Goal: Task Accomplishment & Management: Manage account settings

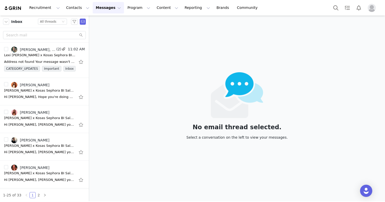
click at [94, 8] on button "Messages Messages" at bounding box center [108, 7] width 31 height 11
click at [110, 31] on div "Inbox" at bounding box center [107, 31] width 34 height 5
click at [14, 9] on img at bounding box center [13, 8] width 18 height 5
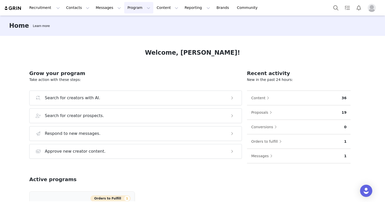
click at [129, 5] on button "Program Program" at bounding box center [138, 7] width 29 height 11
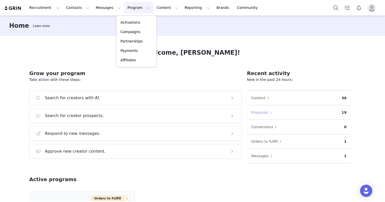
click at [269, 111] on button "Proposals" at bounding box center [263, 112] width 24 height 8
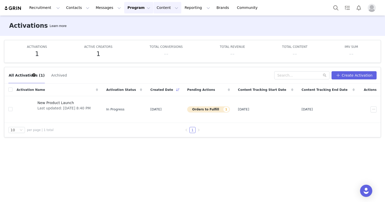
click at [164, 6] on button "Content Content" at bounding box center [167, 7] width 28 height 11
click at [130, 4] on button "Program Program" at bounding box center [138, 7] width 29 height 11
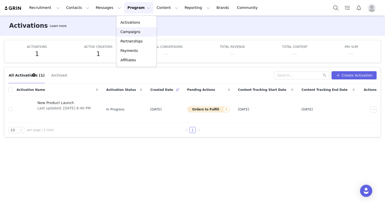
click at [137, 30] on p "Campaigns" at bounding box center [130, 31] width 20 height 5
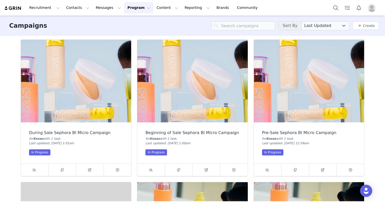
click at [100, 68] on img at bounding box center [76, 81] width 110 height 83
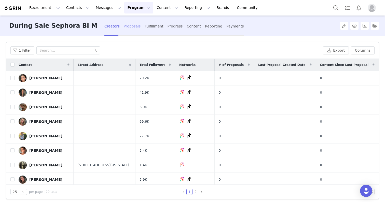
click at [131, 26] on div "Proposals" at bounding box center [132, 26] width 17 height 13
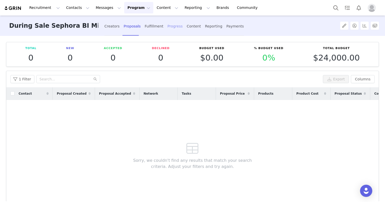
click at [167, 28] on div "Progress" at bounding box center [174, 26] width 15 height 13
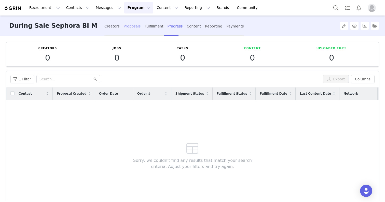
click at [126, 29] on div "Proposals" at bounding box center [132, 26] width 17 height 13
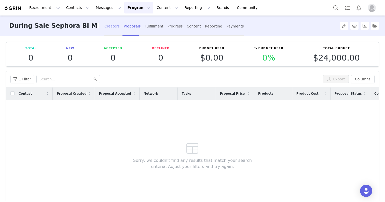
click at [117, 27] on div "Creators" at bounding box center [111, 26] width 15 height 13
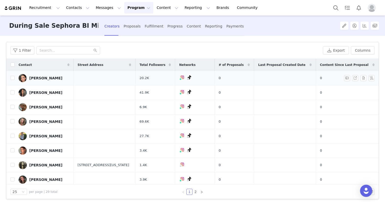
click at [39, 79] on div "[PERSON_NAME]" at bounding box center [45, 78] width 33 height 4
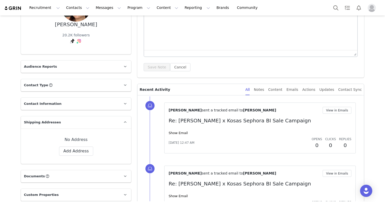
scroll to position [70, 0]
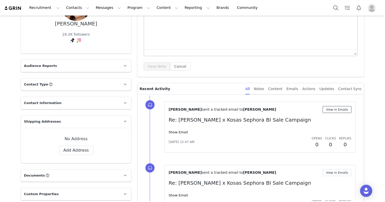
click at [348, 110] on button "View in Emails" at bounding box center [336, 109] width 29 height 7
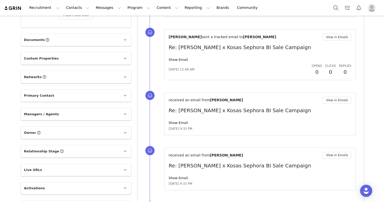
scroll to position [206, 0]
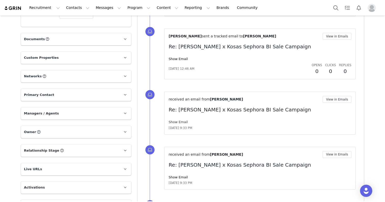
click at [175, 123] on link "Show Email" at bounding box center [177, 122] width 19 height 4
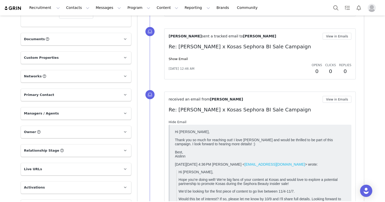
scroll to position [0, 0]
click at [175, 123] on link "Hide Email" at bounding box center [177, 122] width 18 height 4
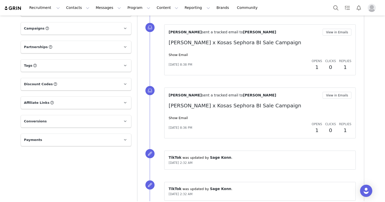
scroll to position [371, 0]
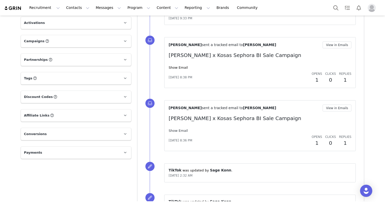
click at [176, 129] on link "Show Email" at bounding box center [177, 131] width 19 height 4
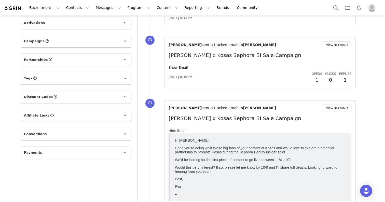
scroll to position [0, 0]
click at [176, 129] on link "Hide Email" at bounding box center [177, 131] width 18 height 4
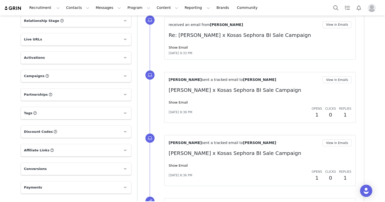
scroll to position [334, 0]
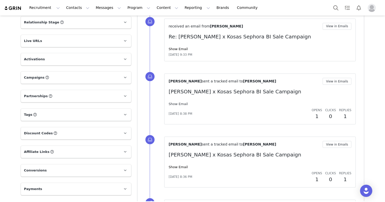
click at [175, 104] on link "Show Email" at bounding box center [177, 104] width 19 height 4
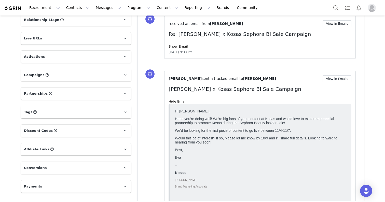
scroll to position [337, 0]
click at [183, 100] on link "Hide Email" at bounding box center [177, 101] width 18 height 4
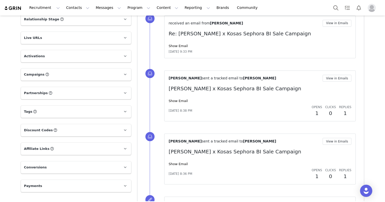
scroll to position [345, 0]
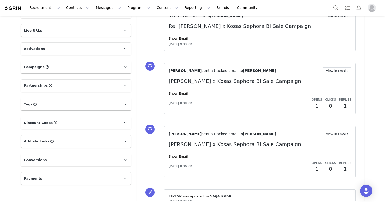
click at [180, 154] on div "[PERSON_NAME] sent a tracked email to [PERSON_NAME] View in Emails [PERSON_NAME…" at bounding box center [259, 151] width 183 height 42
drag, startPoint x: 180, startPoint y: 156, endPoint x: 182, endPoint y: 154, distance: 2.8
click at [180, 156] on link "Show Email" at bounding box center [177, 157] width 19 height 4
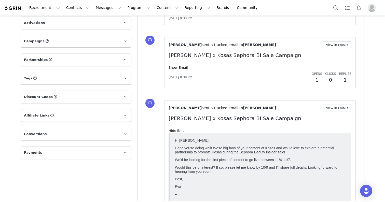
scroll to position [370, 0]
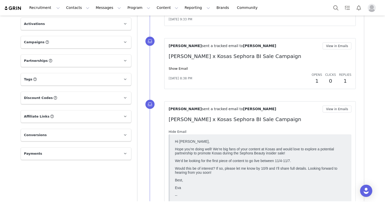
click at [182, 132] on link "Hide Email" at bounding box center [177, 132] width 18 height 4
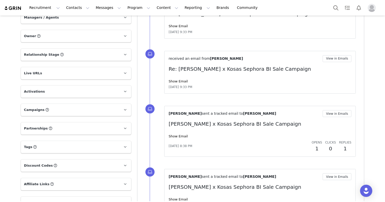
scroll to position [274, 0]
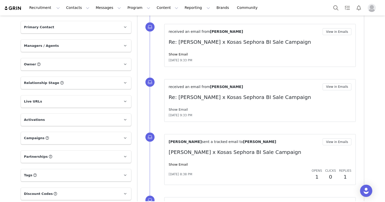
click at [181, 109] on link "Show Email" at bounding box center [177, 110] width 19 height 4
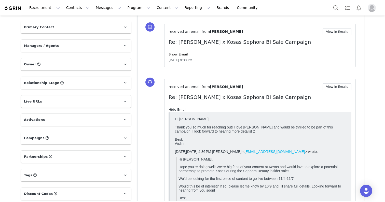
scroll to position [0, 0]
click at [181, 109] on link "Hide Email" at bounding box center [177, 110] width 18 height 4
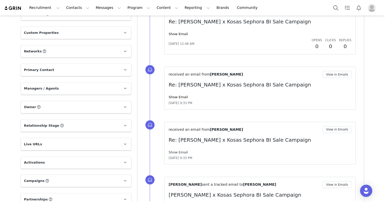
scroll to position [208, 0]
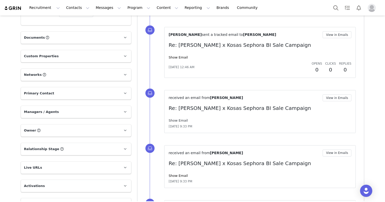
click at [181, 120] on link "Show Email" at bounding box center [177, 121] width 19 height 4
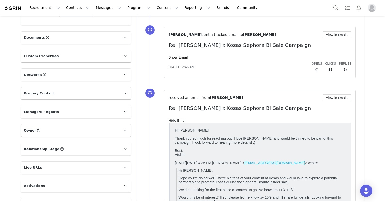
scroll to position [0, 0]
click at [182, 120] on link "Hide Email" at bounding box center [177, 121] width 18 height 4
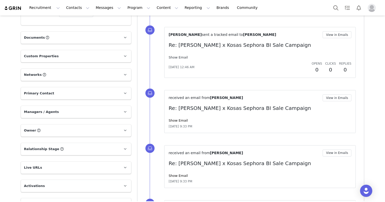
click at [180, 57] on link "Show Email" at bounding box center [177, 57] width 19 height 4
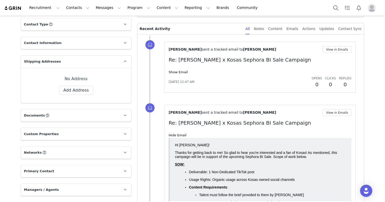
scroll to position [120, 0]
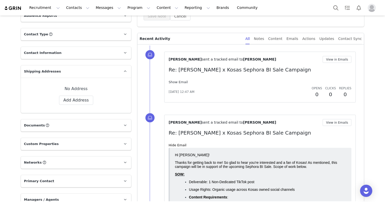
click at [180, 82] on link "Show Email" at bounding box center [177, 82] width 19 height 4
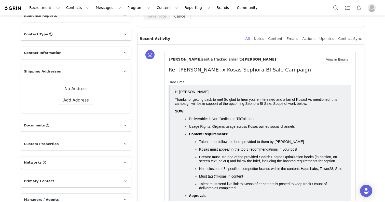
scroll to position [0, 0]
click at [180, 82] on link "Hide Email" at bounding box center [177, 82] width 18 height 4
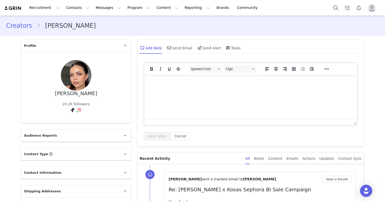
click at [16, 7] on img at bounding box center [13, 8] width 18 height 5
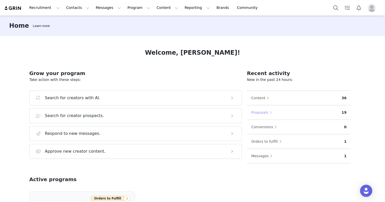
click at [265, 112] on button "Proposals" at bounding box center [263, 112] width 24 height 8
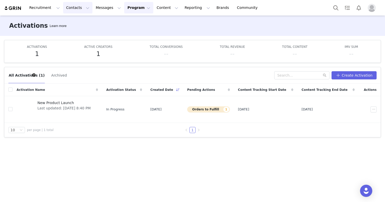
click at [68, 5] on button "Contacts Contacts" at bounding box center [77, 7] width 29 height 11
click at [145, 32] on div "Activations Learn more" at bounding box center [192, 26] width 385 height 20
click at [15, 11] on div "Recruitment Recruitment Creator Search Curated Lists Landing Pages Web Extensio…" at bounding box center [133, 7] width 258 height 11
click at [15, 10] on img at bounding box center [13, 8] width 18 height 5
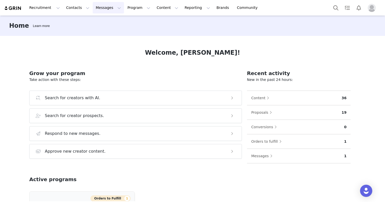
click at [111, 10] on button "Messages Messages" at bounding box center [108, 7] width 31 height 11
click at [109, 34] on div "Inbox" at bounding box center [107, 31] width 34 height 5
